Goal: Navigation & Orientation: Understand site structure

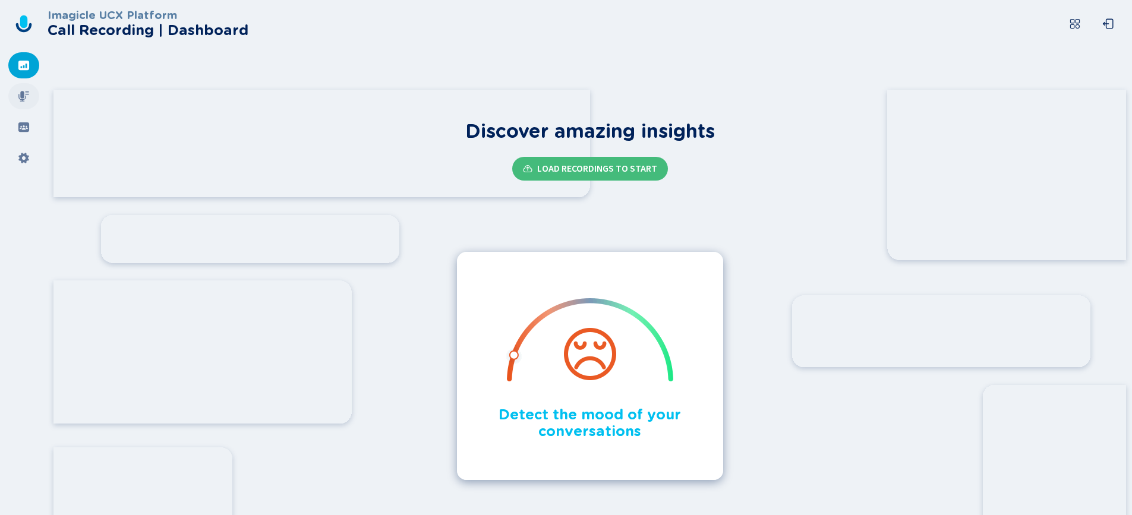
click at [23, 97] on icon at bounding box center [23, 96] width 11 height 11
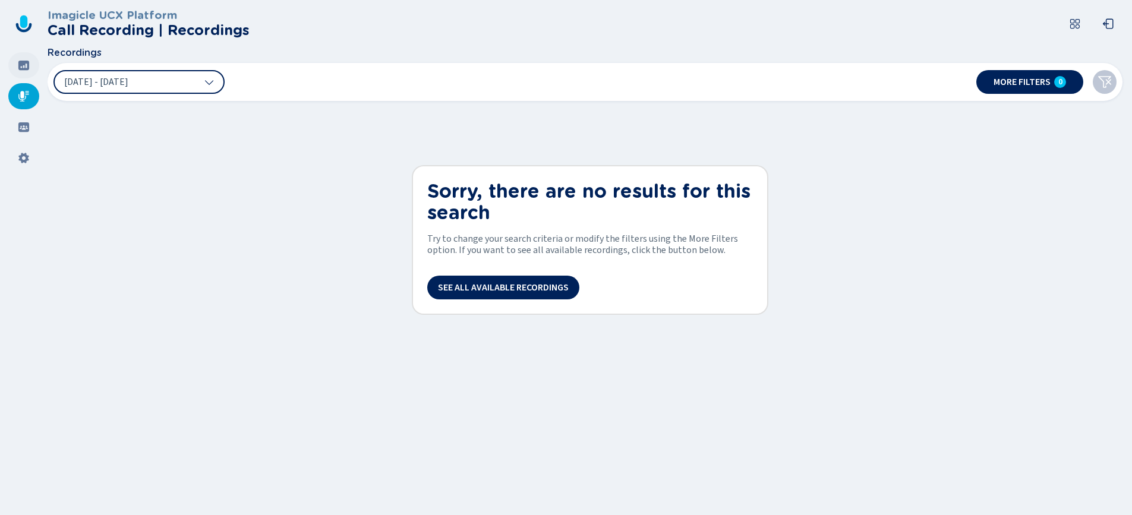
click at [26, 67] on icon at bounding box center [24, 65] width 12 height 12
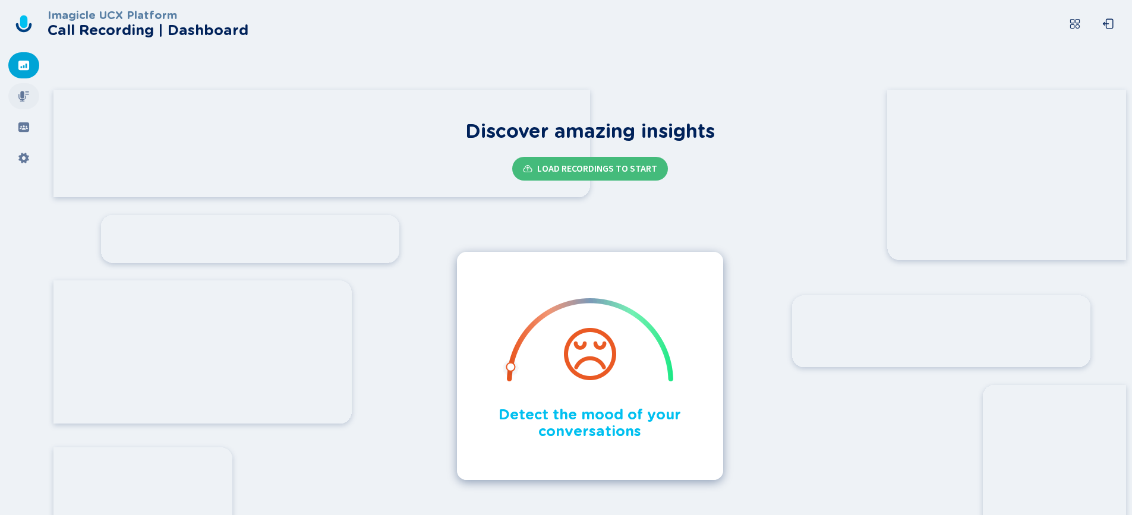
click at [25, 100] on icon at bounding box center [24, 96] width 12 height 12
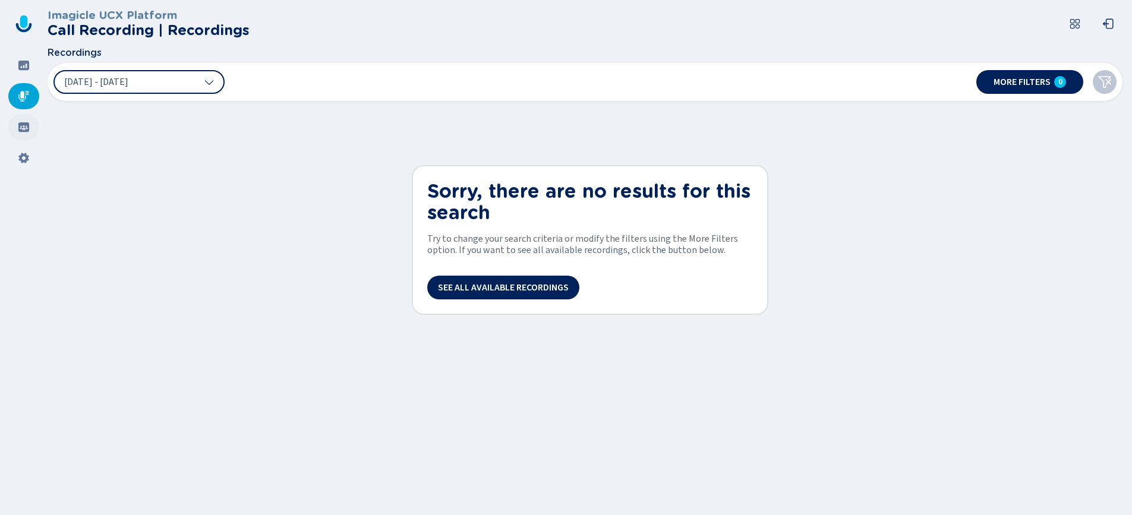
click at [25, 121] on icon at bounding box center [24, 127] width 12 height 12
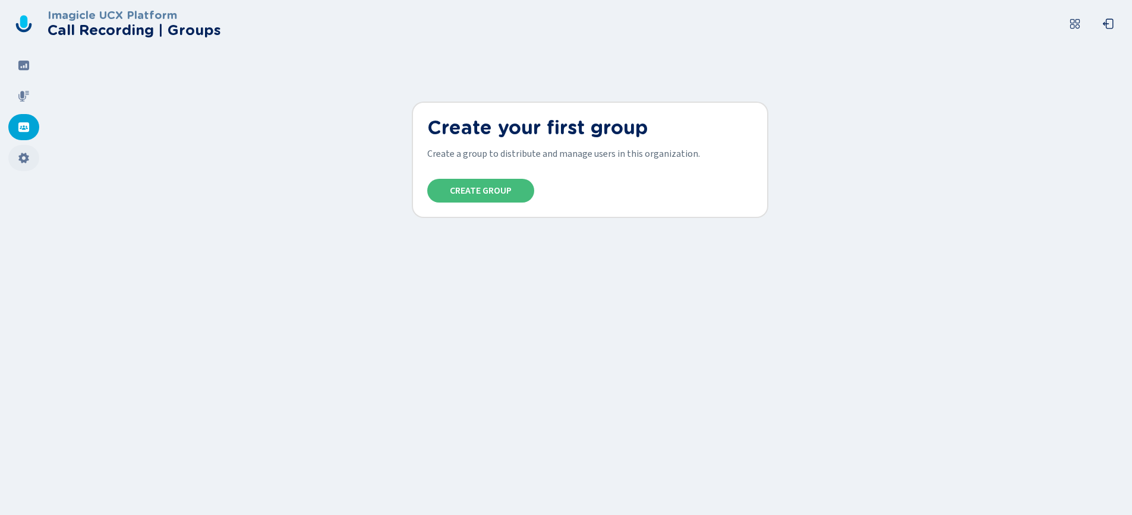
click at [29, 160] on icon at bounding box center [24, 158] width 12 height 12
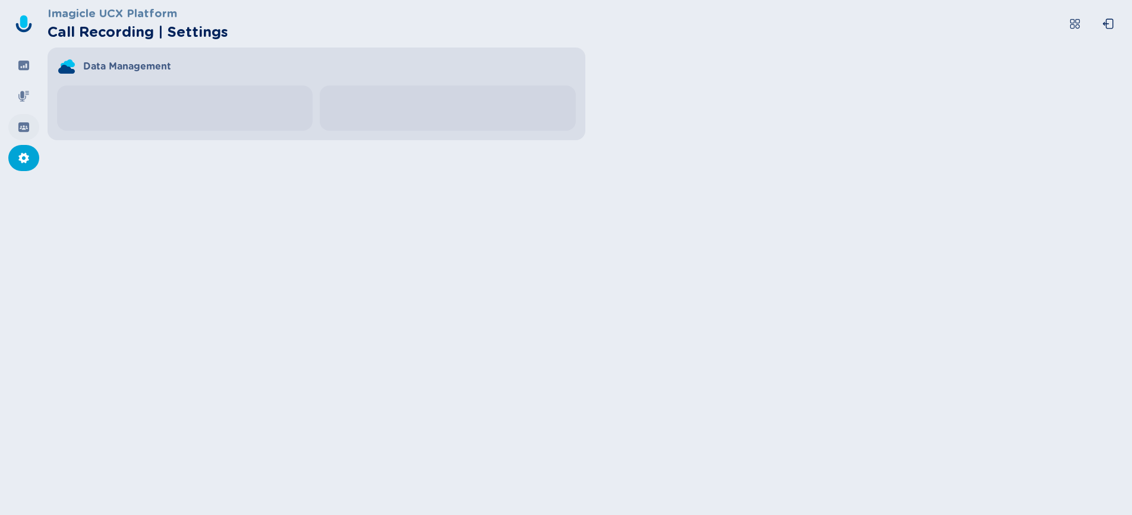
click at [25, 131] on icon at bounding box center [23, 127] width 11 height 10
